Goal: Information Seeking & Learning: Learn about a topic

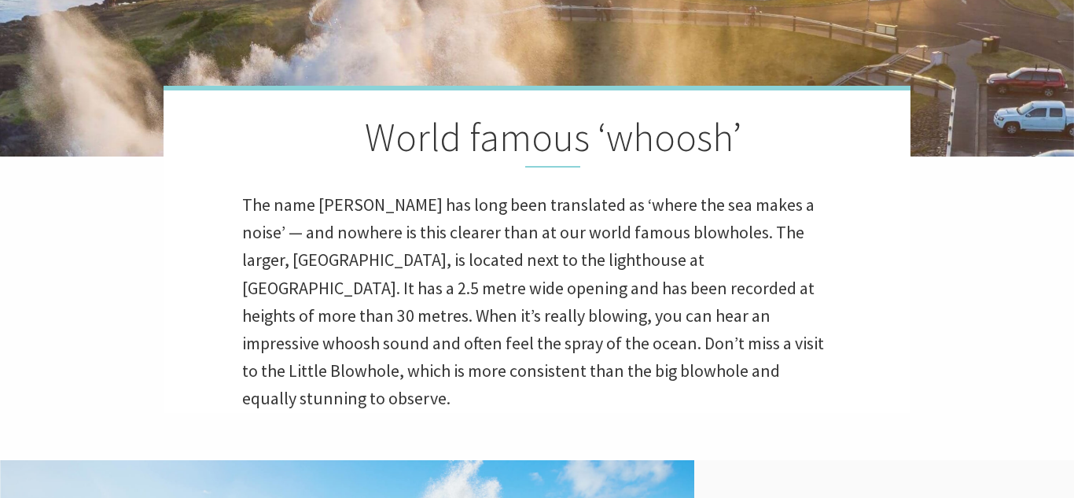
scroll to position [365, 0]
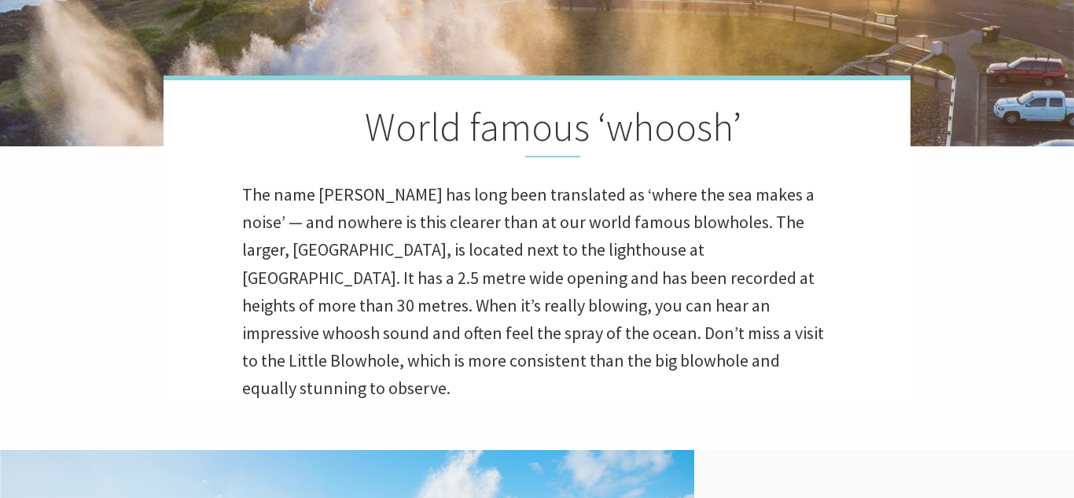
click at [169, 86] on div "World famous ‘whoosh’ The name Kiama has long been translated as ‘where the sea…" at bounding box center [537, 238] width 747 height 327
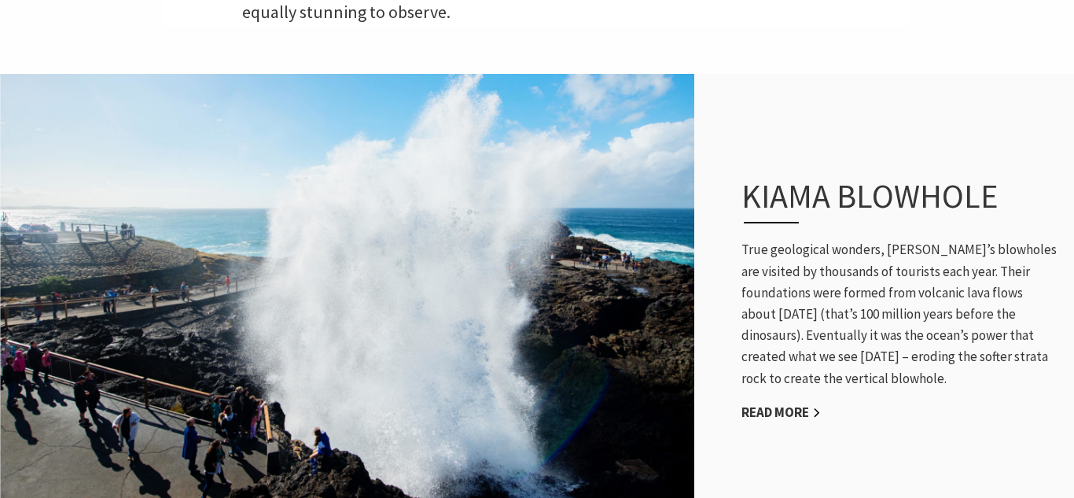
scroll to position [752, 0]
